Goal: Information Seeking & Learning: Learn about a topic

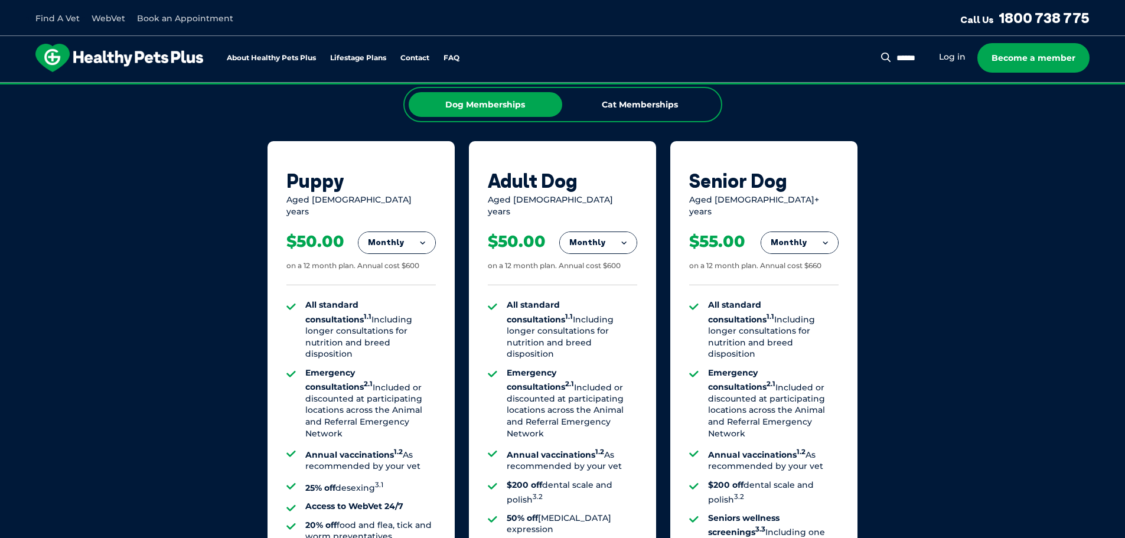
scroll to position [768, 0]
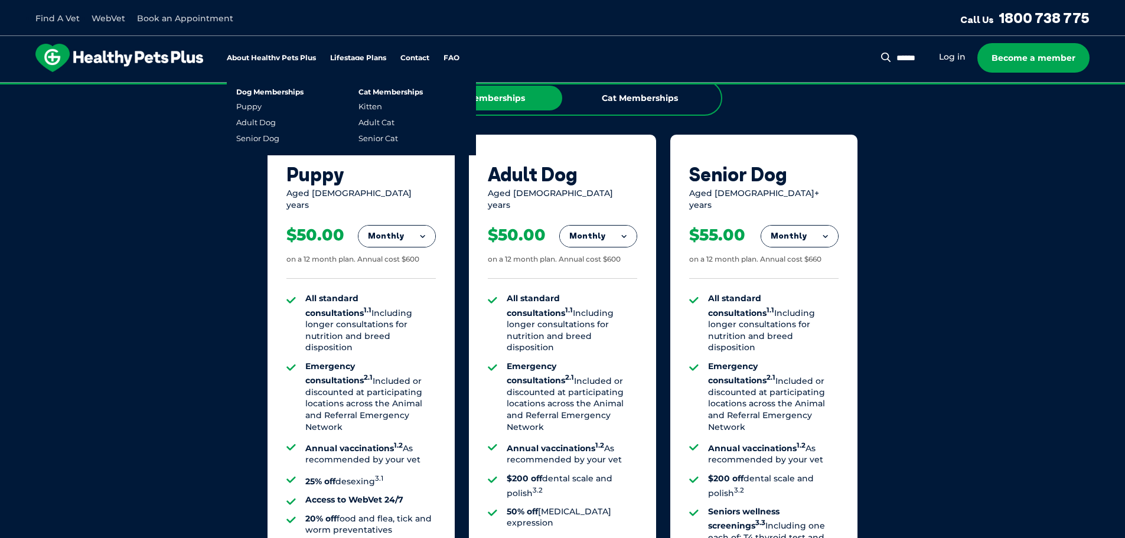
click at [370, 54] on link "Lifestage Plans" at bounding box center [358, 58] width 56 height 8
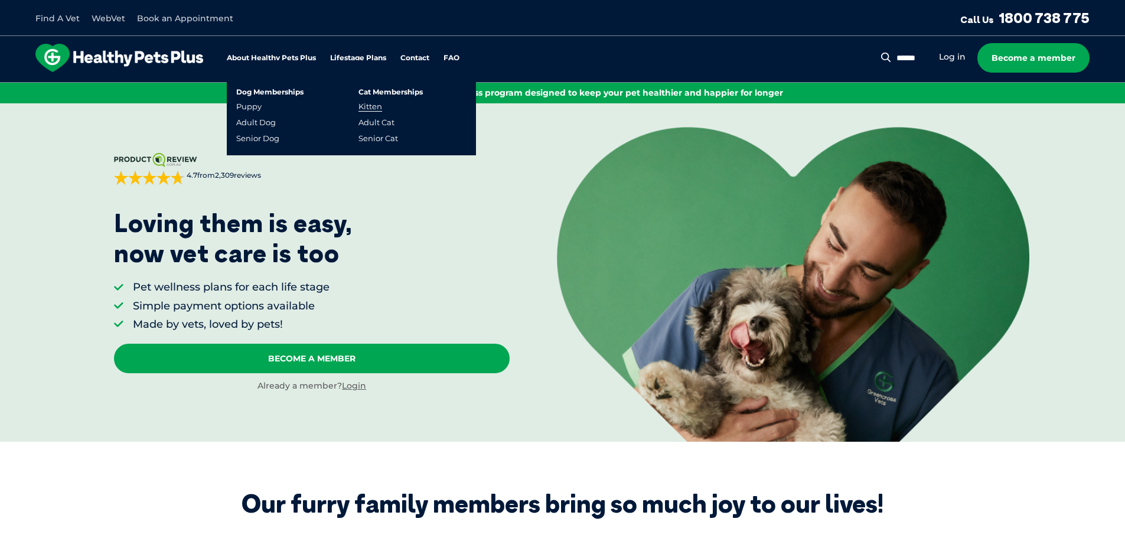
click at [375, 110] on link "Kitten" at bounding box center [371, 107] width 24 height 10
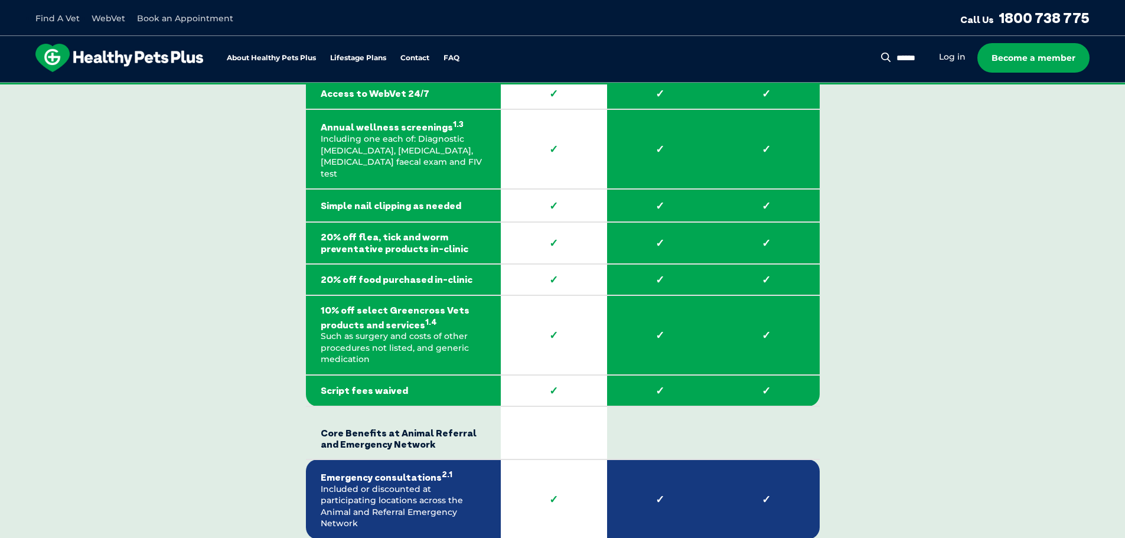
scroll to position [1772, 0]
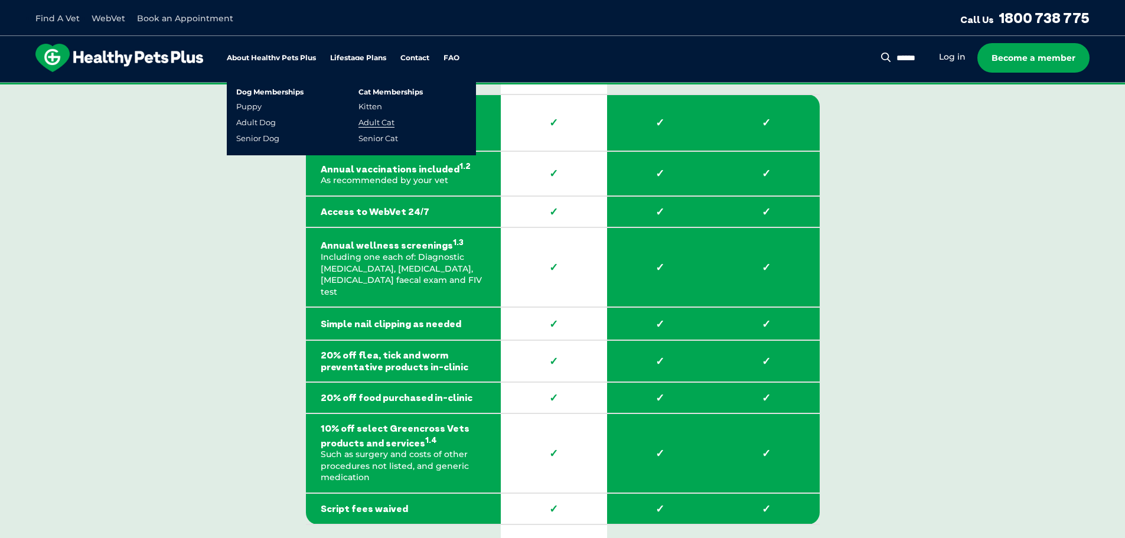
click at [386, 127] on link "Adult Cat" at bounding box center [377, 123] width 36 height 10
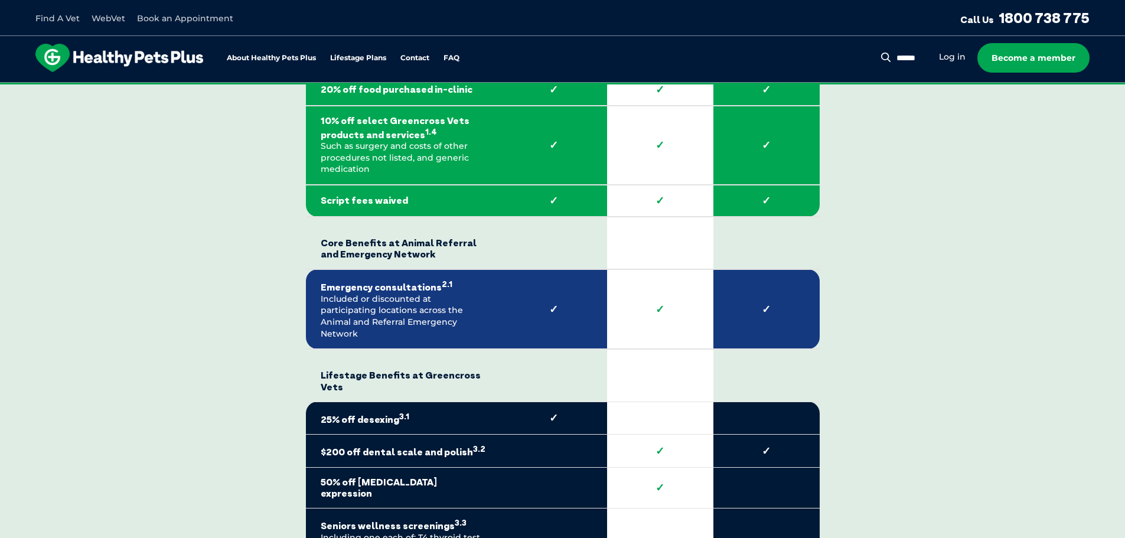
scroll to position [2068, 0]
